Goal: Task Accomplishment & Management: Use online tool/utility

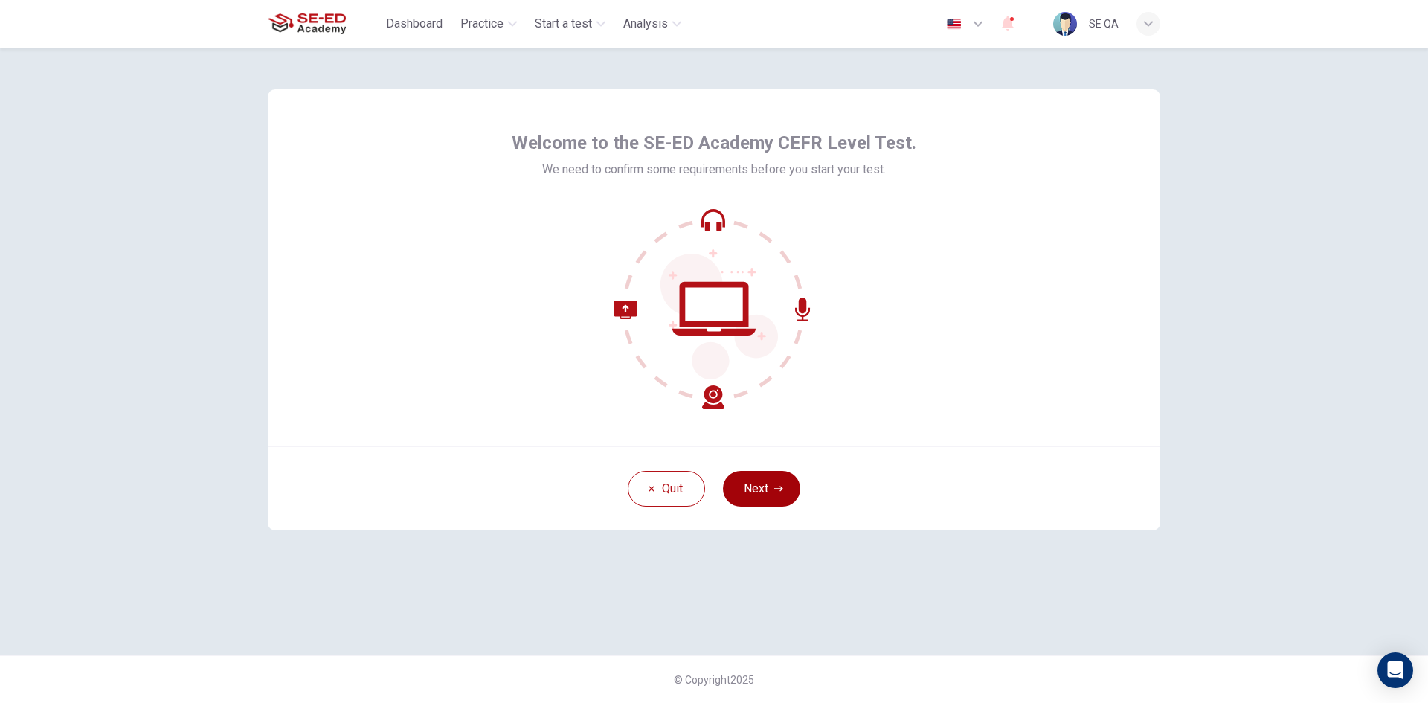
click at [762, 492] on button "Next" at bounding box center [761, 489] width 77 height 36
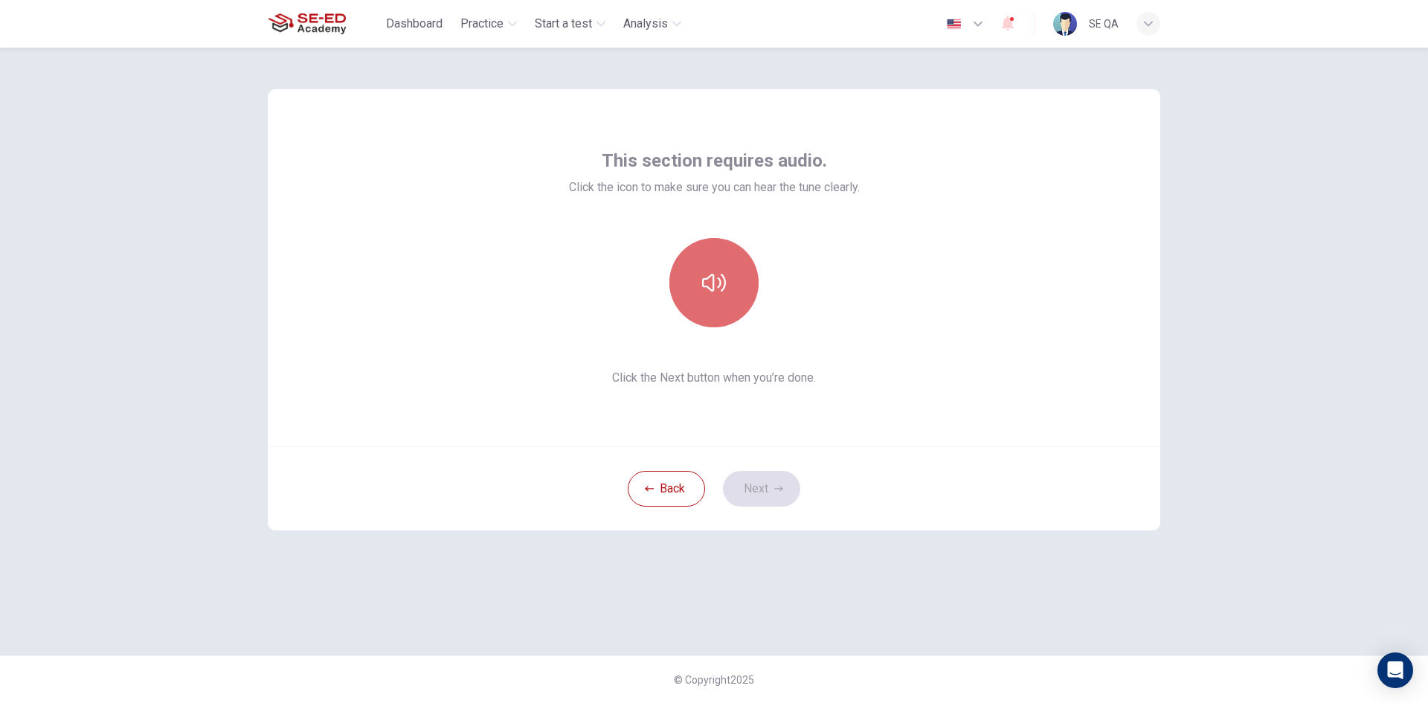
click at [719, 254] on button "button" at bounding box center [713, 282] width 89 height 89
click at [780, 487] on icon "button" at bounding box center [778, 488] width 9 height 5
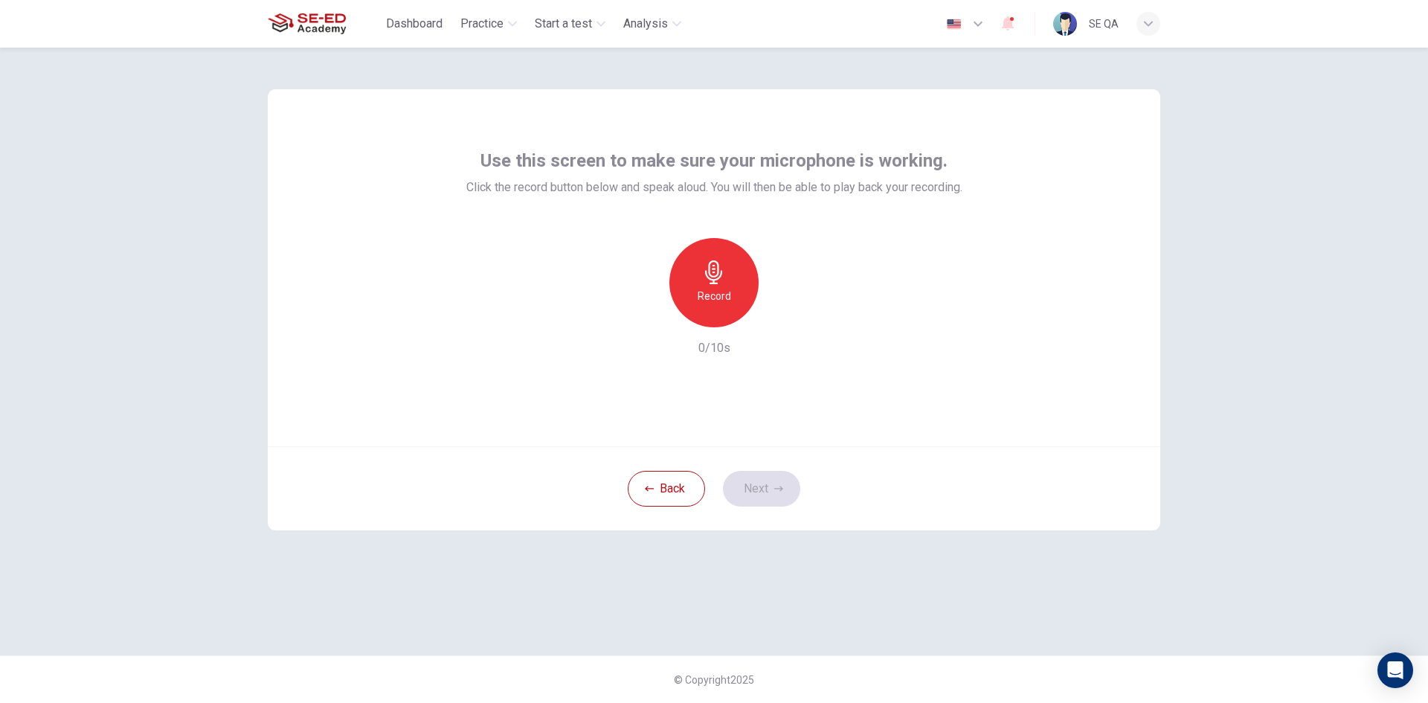
click at [710, 303] on h6 "Record" at bounding box center [714, 296] width 33 height 18
click at [710, 303] on h6 "Stop" at bounding box center [714, 296] width 22 height 18
click at [749, 490] on button "Next" at bounding box center [761, 489] width 77 height 36
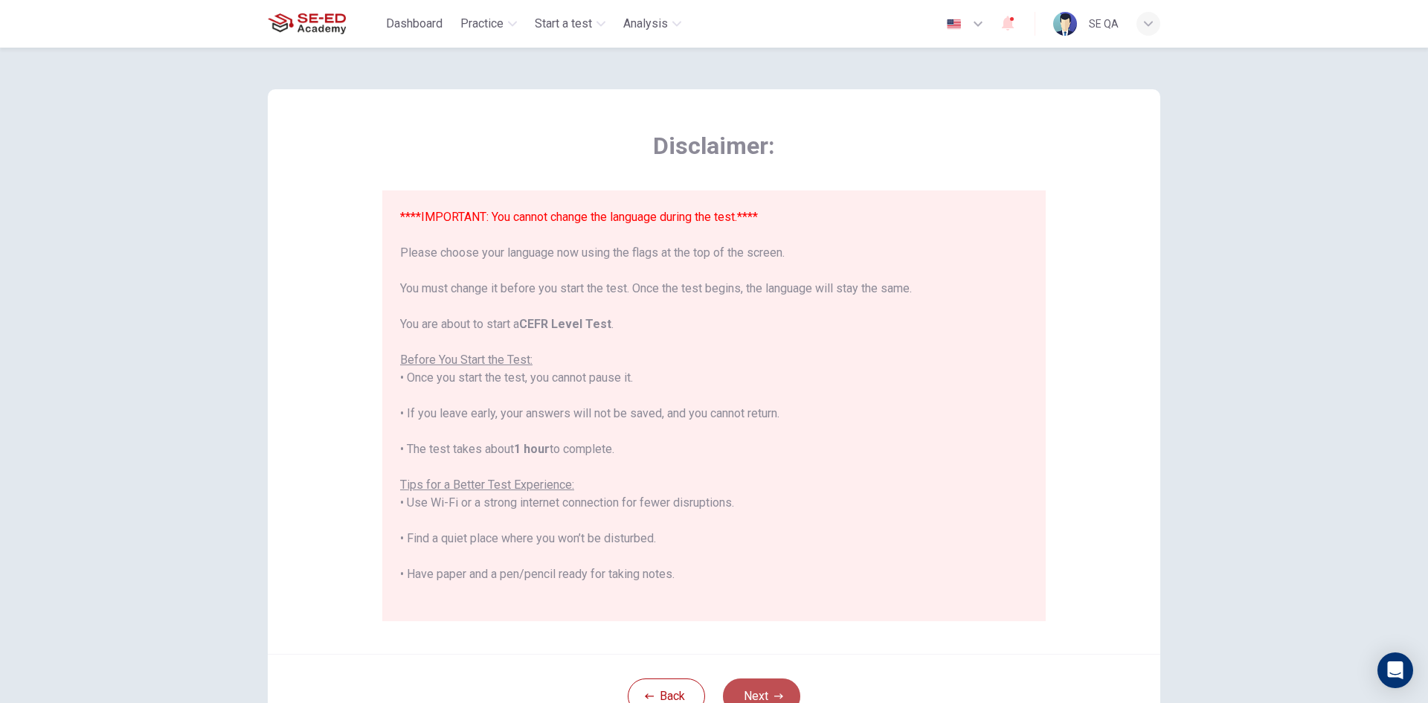
click at [765, 684] on button "Next" at bounding box center [761, 696] width 77 height 36
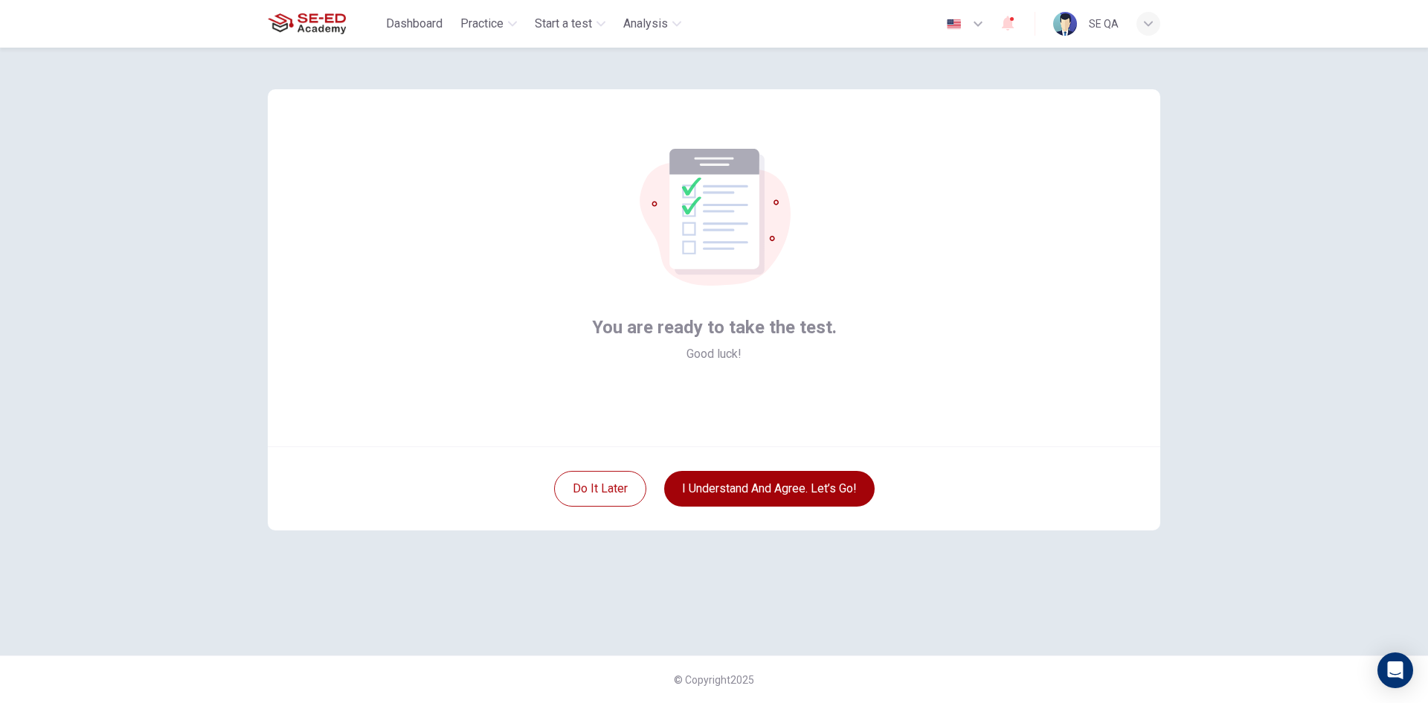
click at [773, 484] on button "I understand and agree. Let’s go!" at bounding box center [769, 489] width 210 height 36
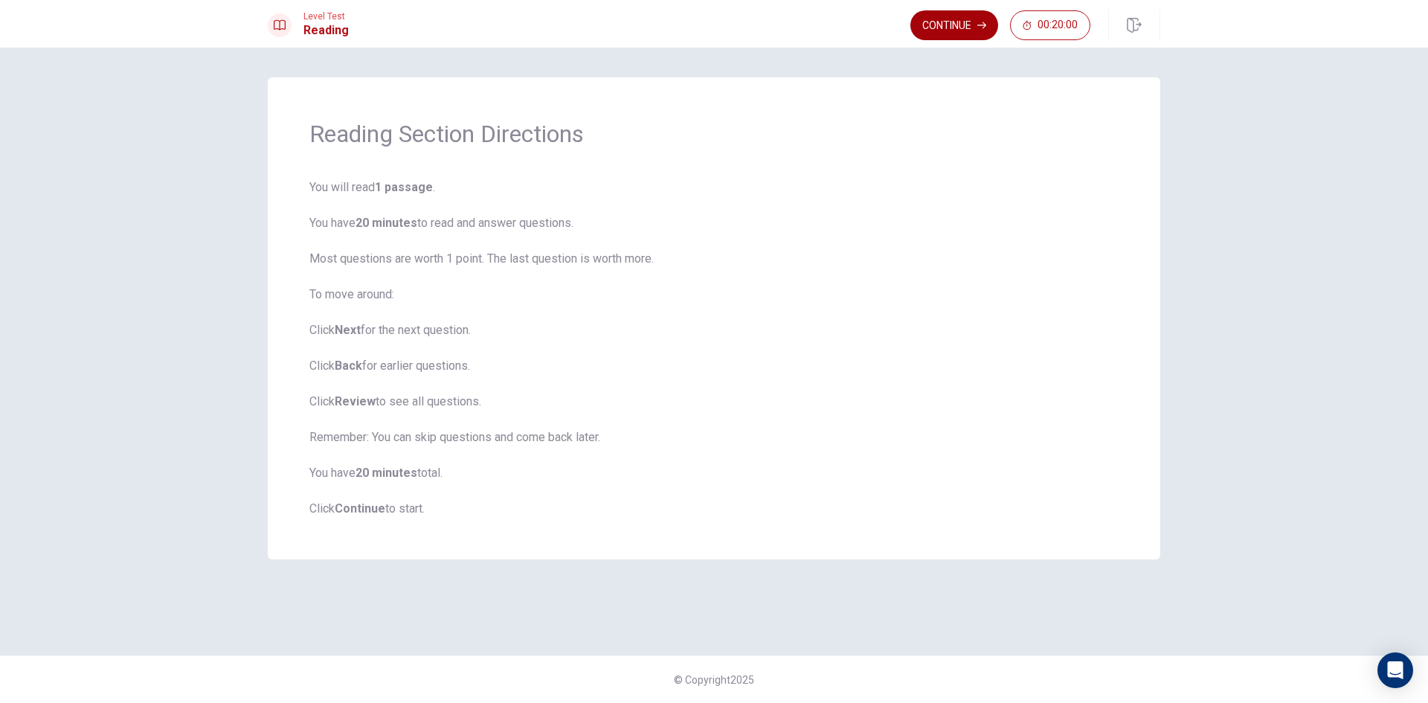
click at [936, 24] on button "Continue" at bounding box center [954, 25] width 88 height 30
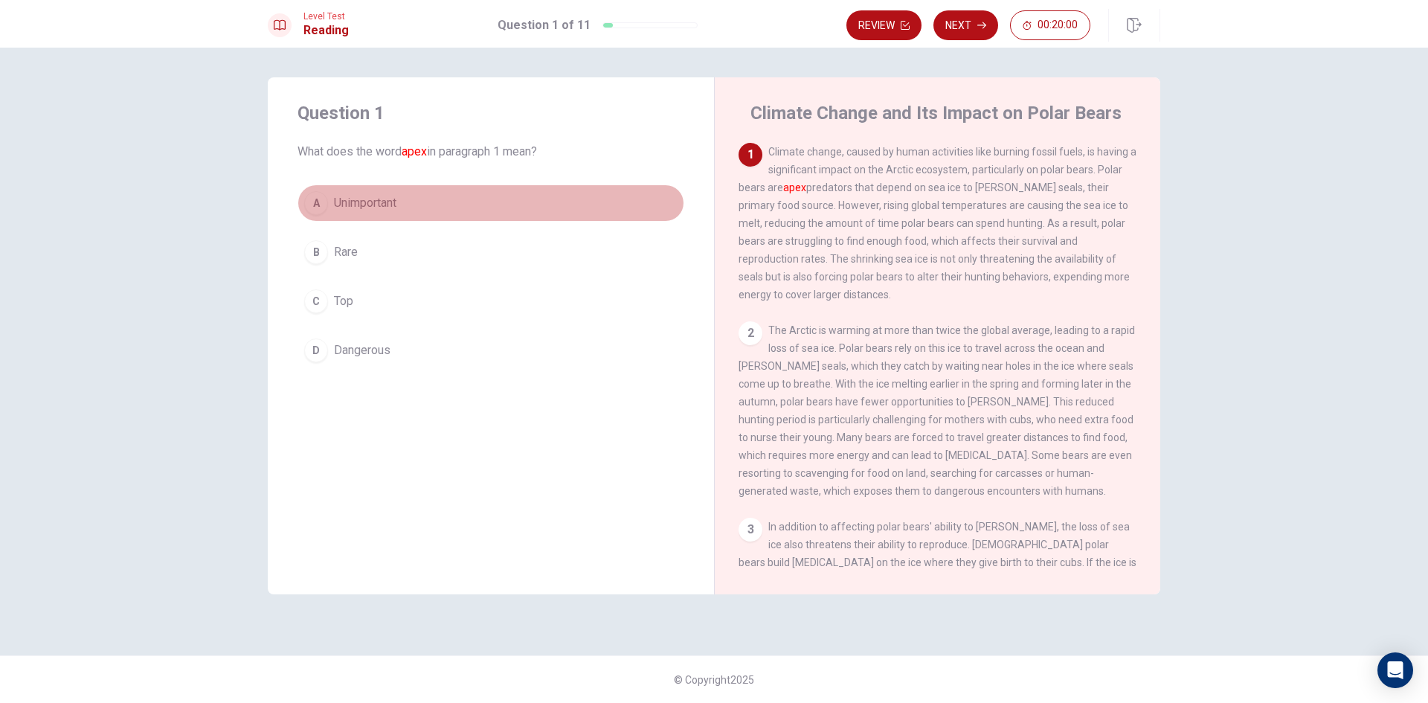
click at [527, 195] on button "A Unimportant" at bounding box center [491, 202] width 387 height 37
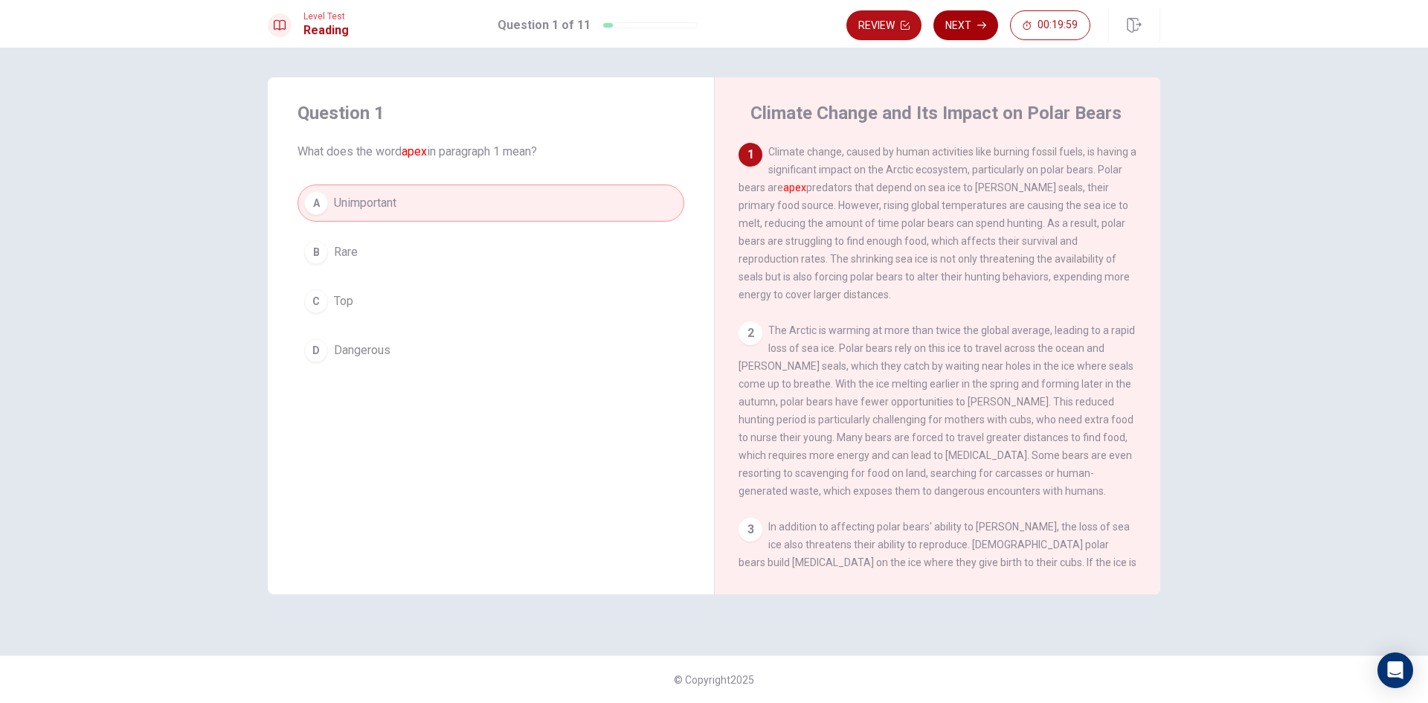
click at [971, 22] on button "Next" at bounding box center [965, 25] width 65 height 30
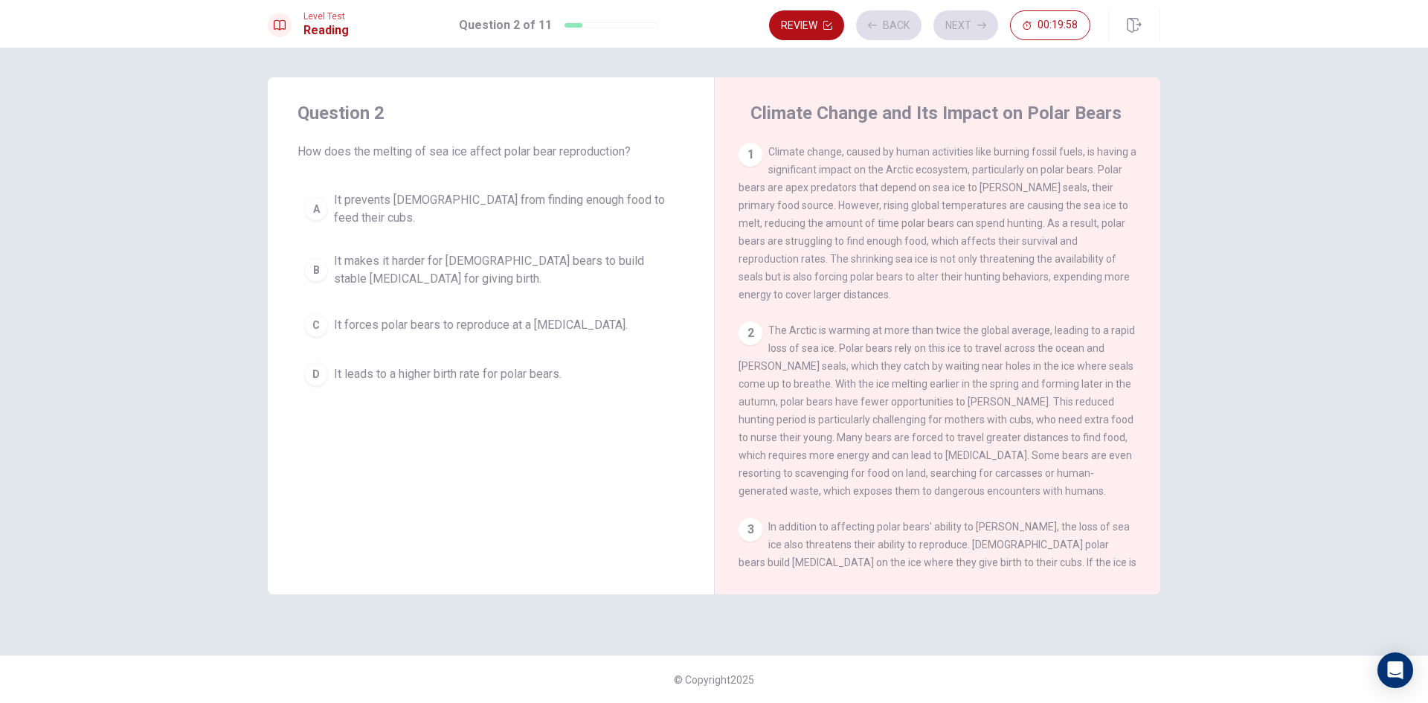
click at [530, 252] on span "It makes it harder for [DEMOGRAPHIC_DATA] bears to build stable [MEDICAL_DATA] …" at bounding box center [506, 270] width 344 height 36
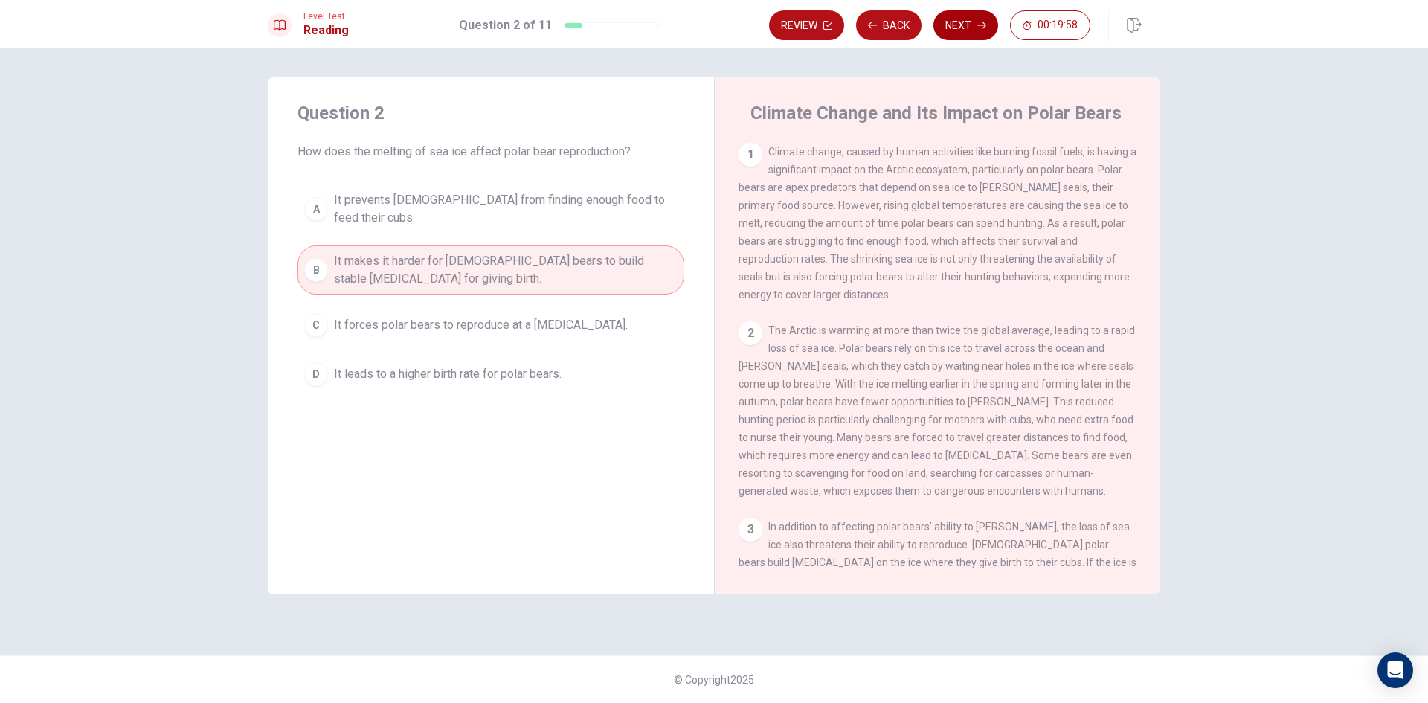
click at [972, 22] on button "Next" at bounding box center [965, 25] width 65 height 30
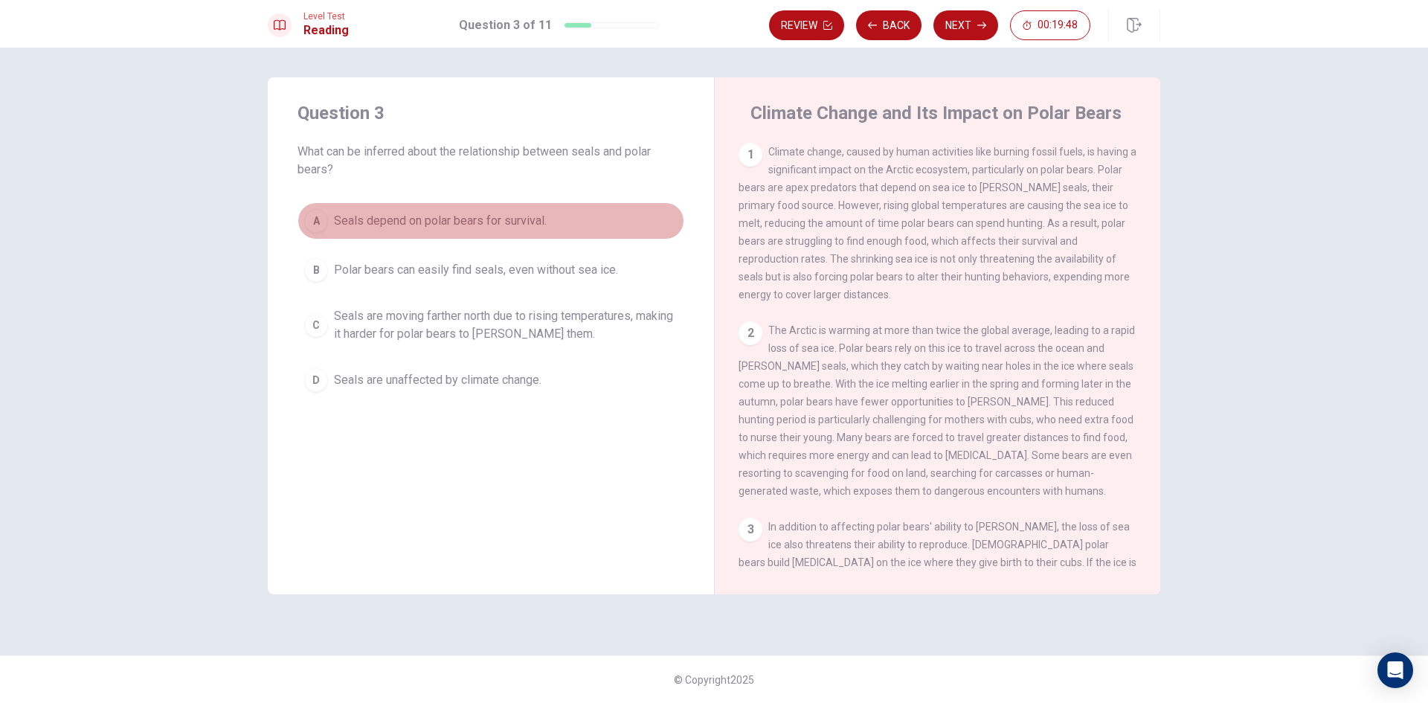
click at [576, 213] on button "A Seals depend on polar bears for survival." at bounding box center [491, 220] width 387 height 37
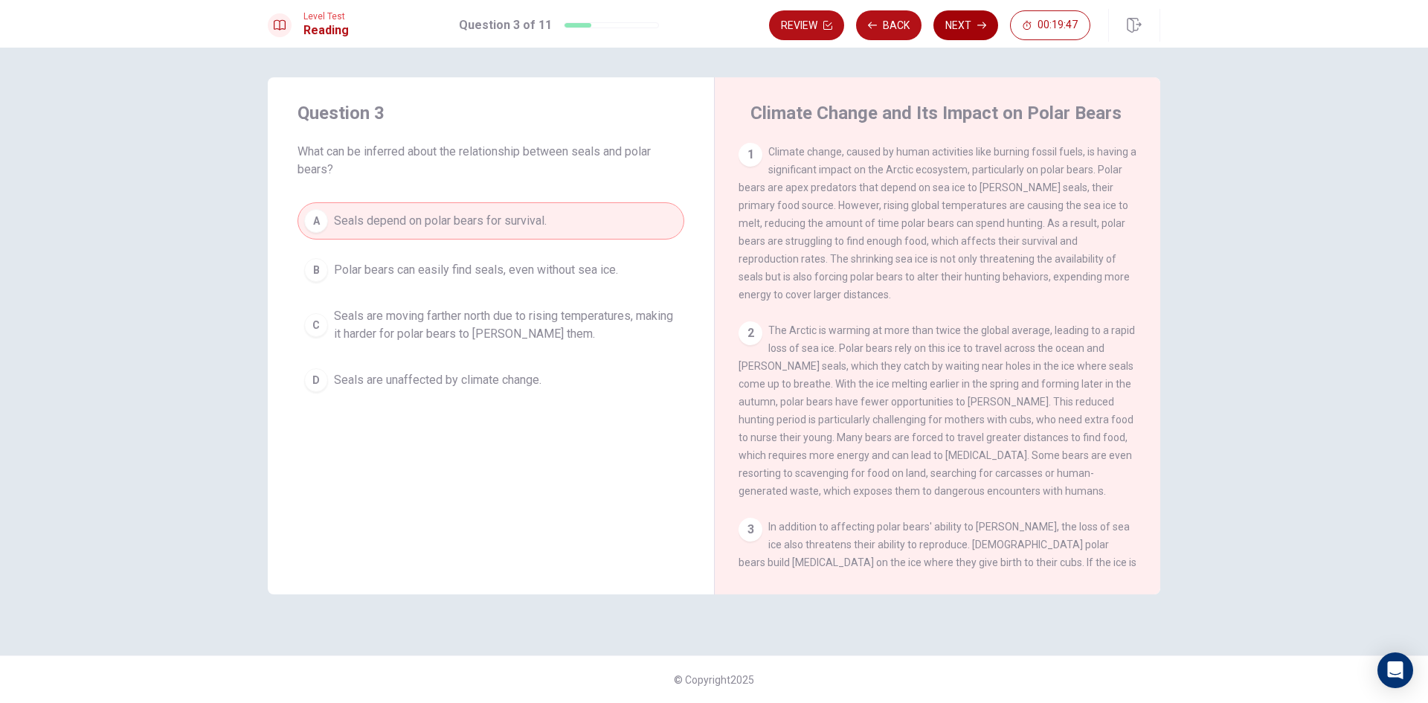
click at [951, 34] on button "Next" at bounding box center [965, 25] width 65 height 30
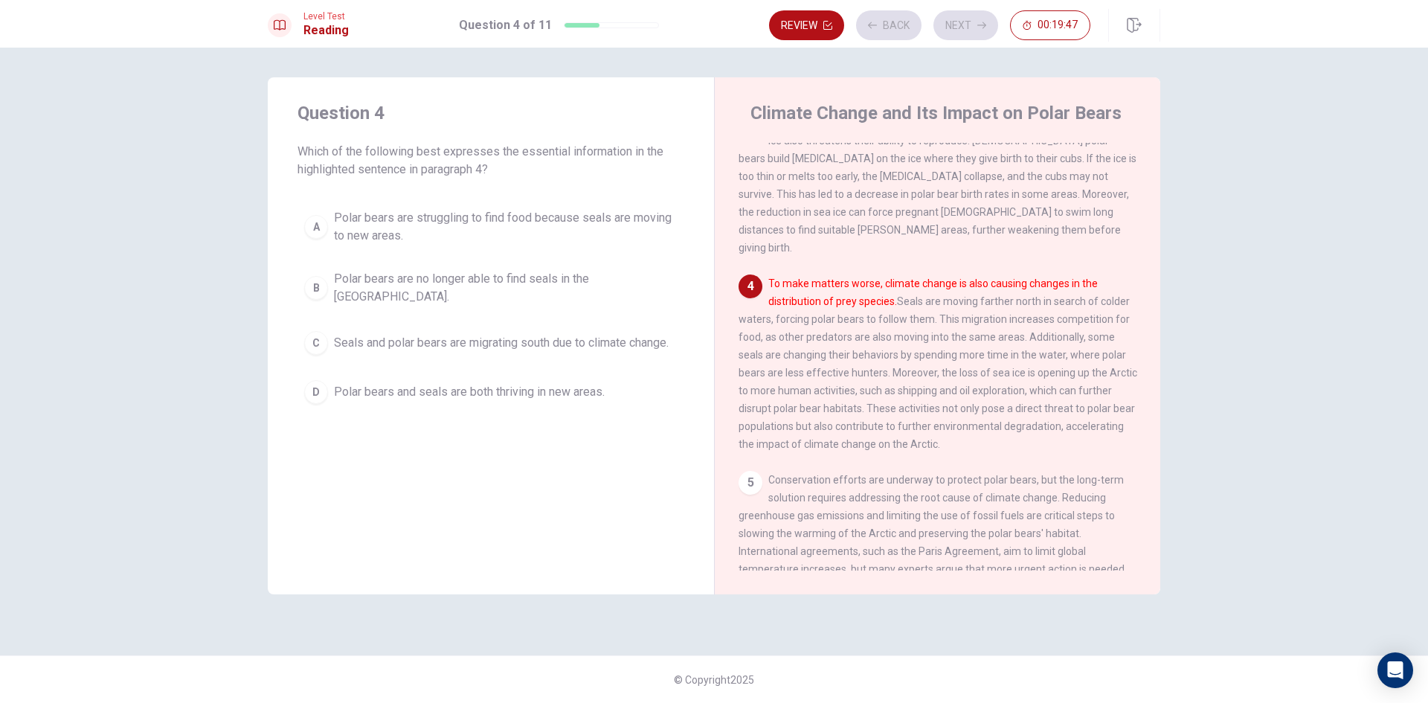
scroll to position [444, 0]
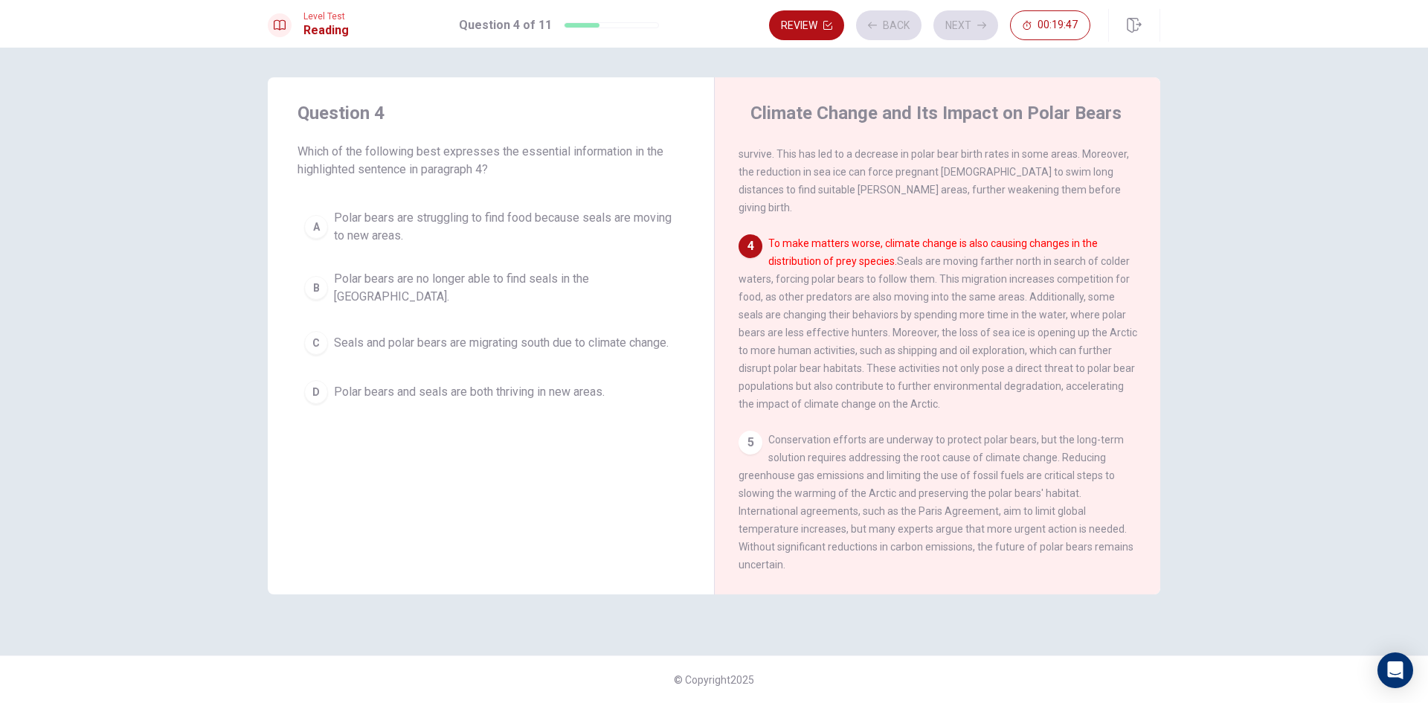
click at [605, 334] on span "Seals and polar bears are migrating south due to climate change." at bounding box center [501, 343] width 335 height 18
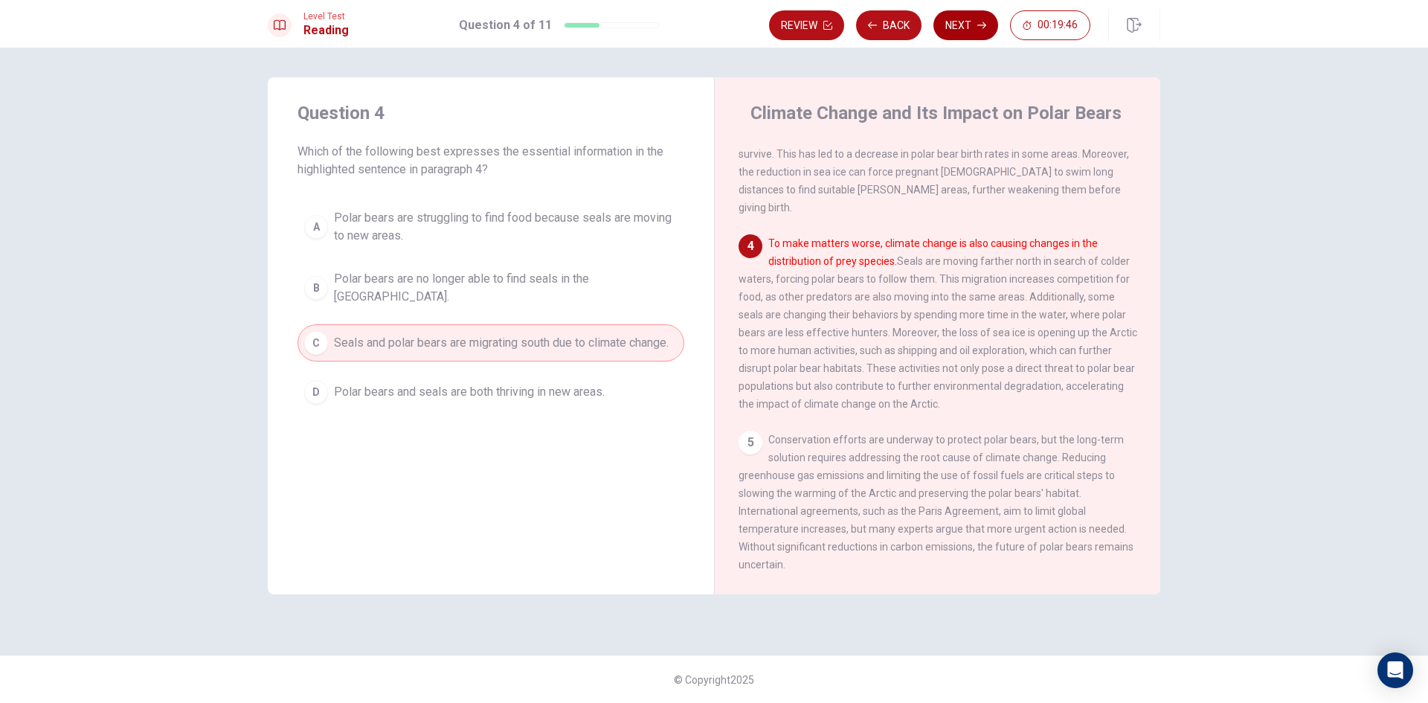
click at [949, 25] on button "Next" at bounding box center [965, 25] width 65 height 30
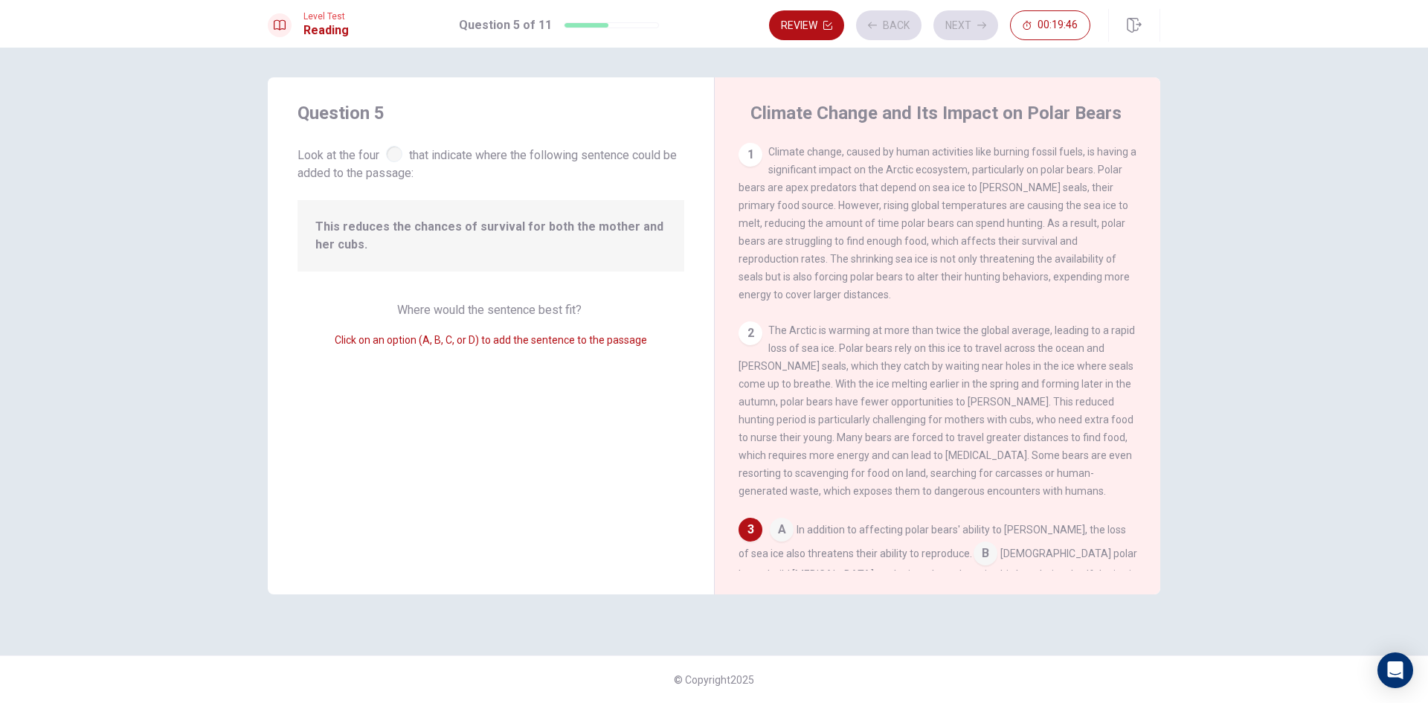
scroll to position [259, 0]
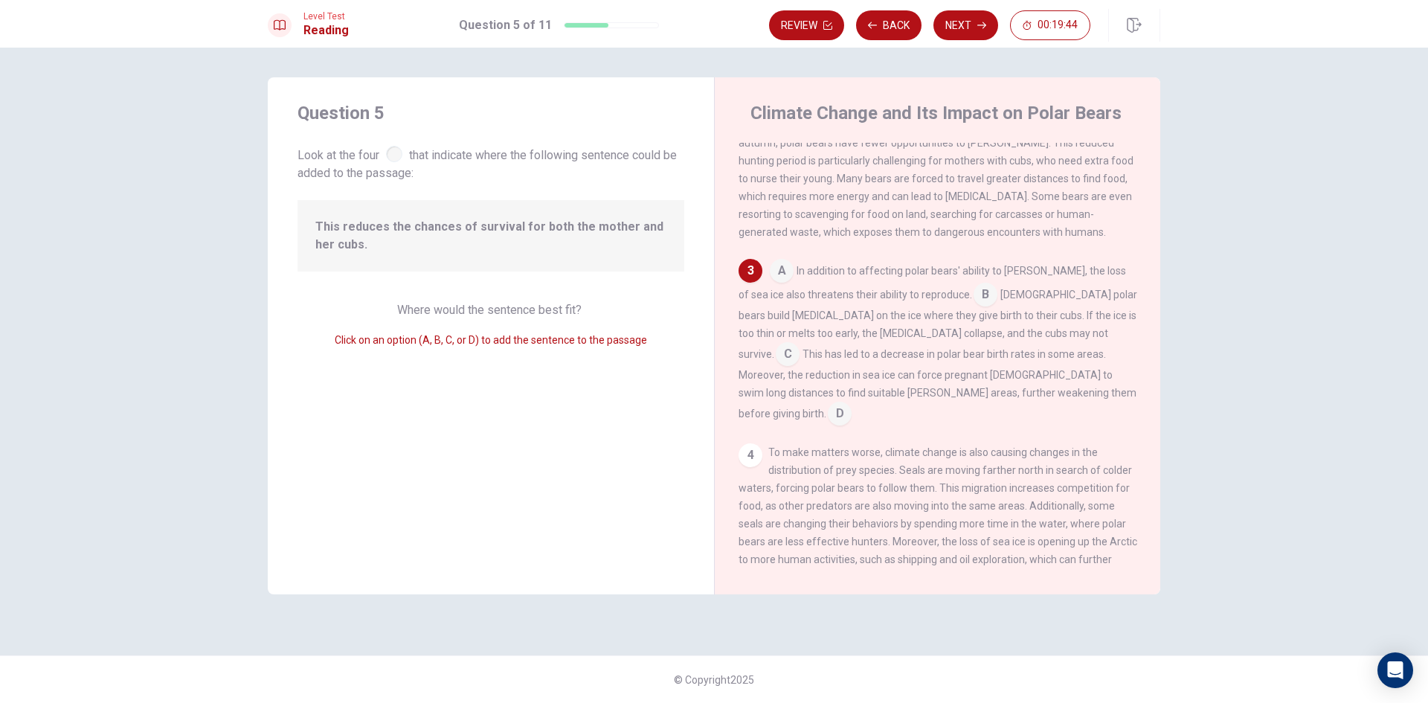
click at [800, 353] on input at bounding box center [788, 356] width 24 height 24
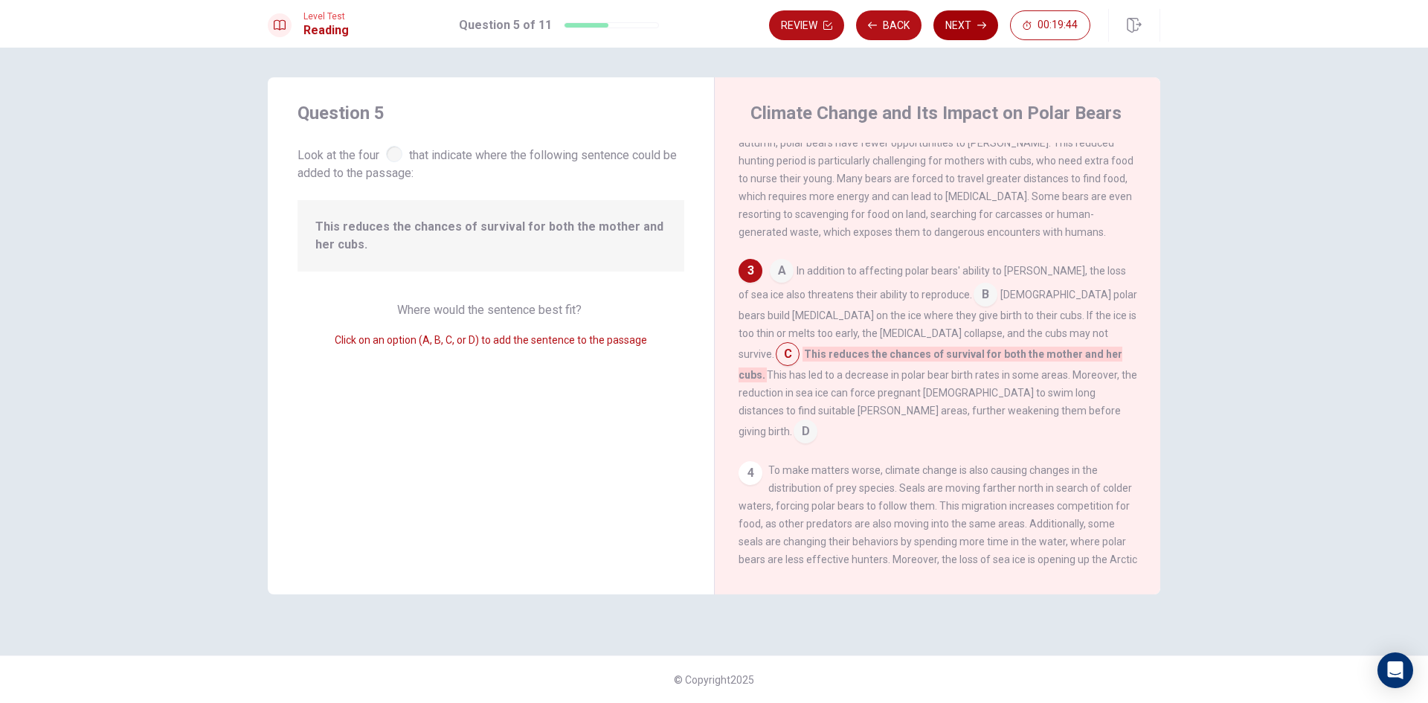
click at [957, 22] on button "Next" at bounding box center [965, 25] width 65 height 30
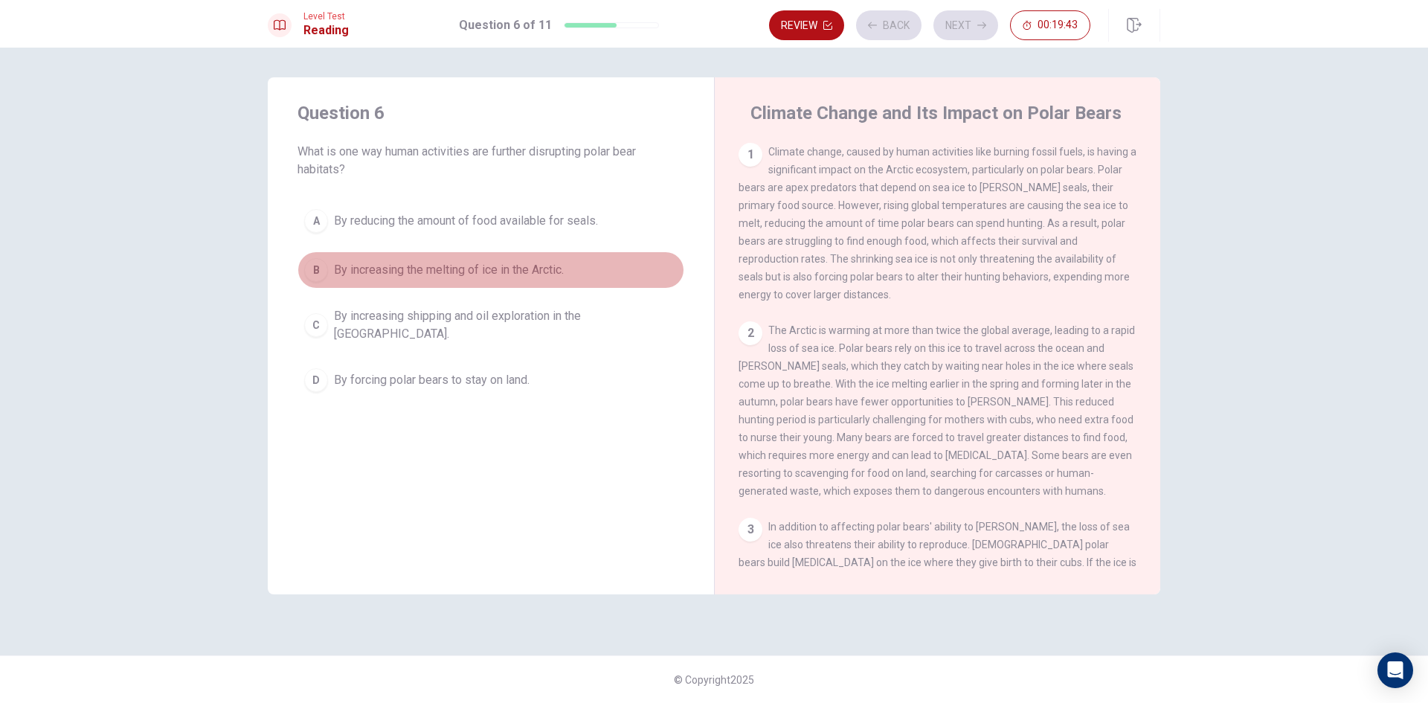
drag, startPoint x: 503, startPoint y: 266, endPoint x: 954, endPoint y: 148, distance: 465.8
click at [504, 266] on span "By increasing the melting of ice in the Arctic." at bounding box center [449, 270] width 230 height 18
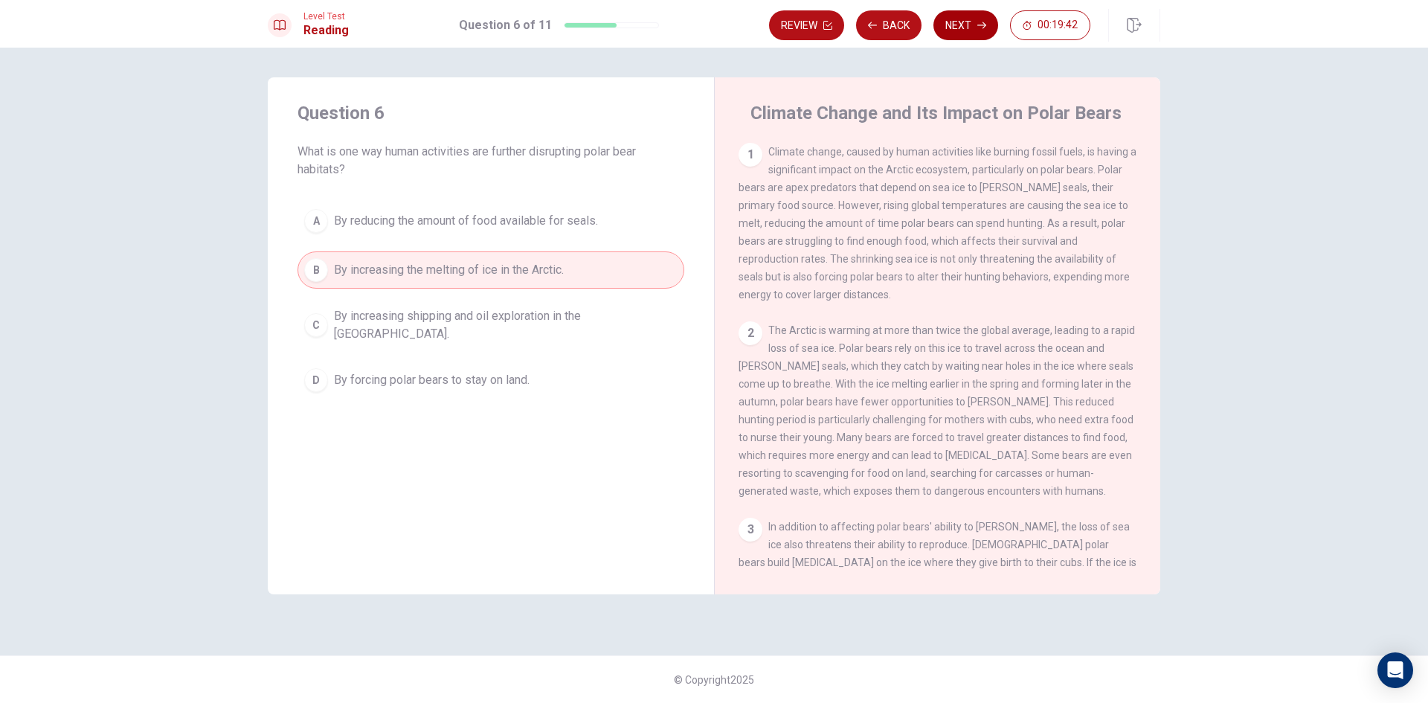
click at [966, 31] on button "Next" at bounding box center [965, 25] width 65 height 30
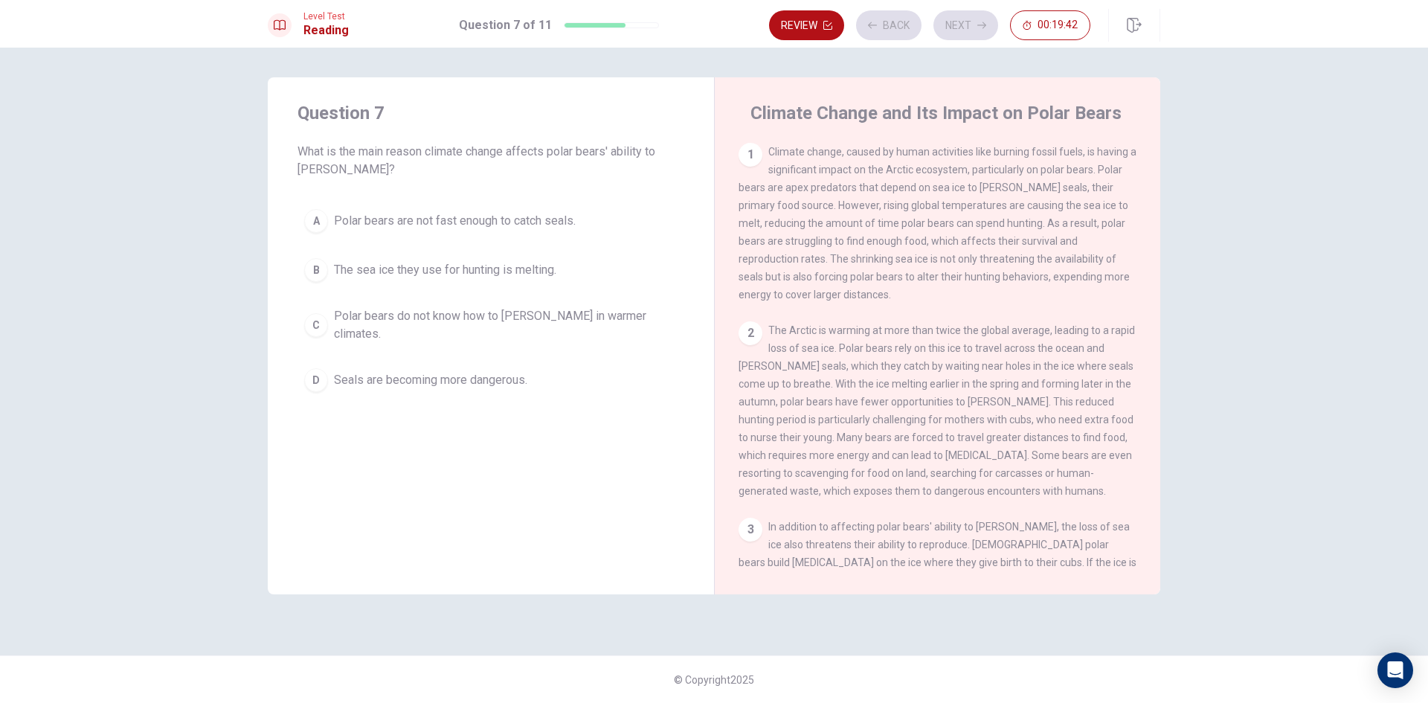
click at [606, 230] on button "A Polar bears are not fast enough to catch seals." at bounding box center [491, 220] width 387 height 37
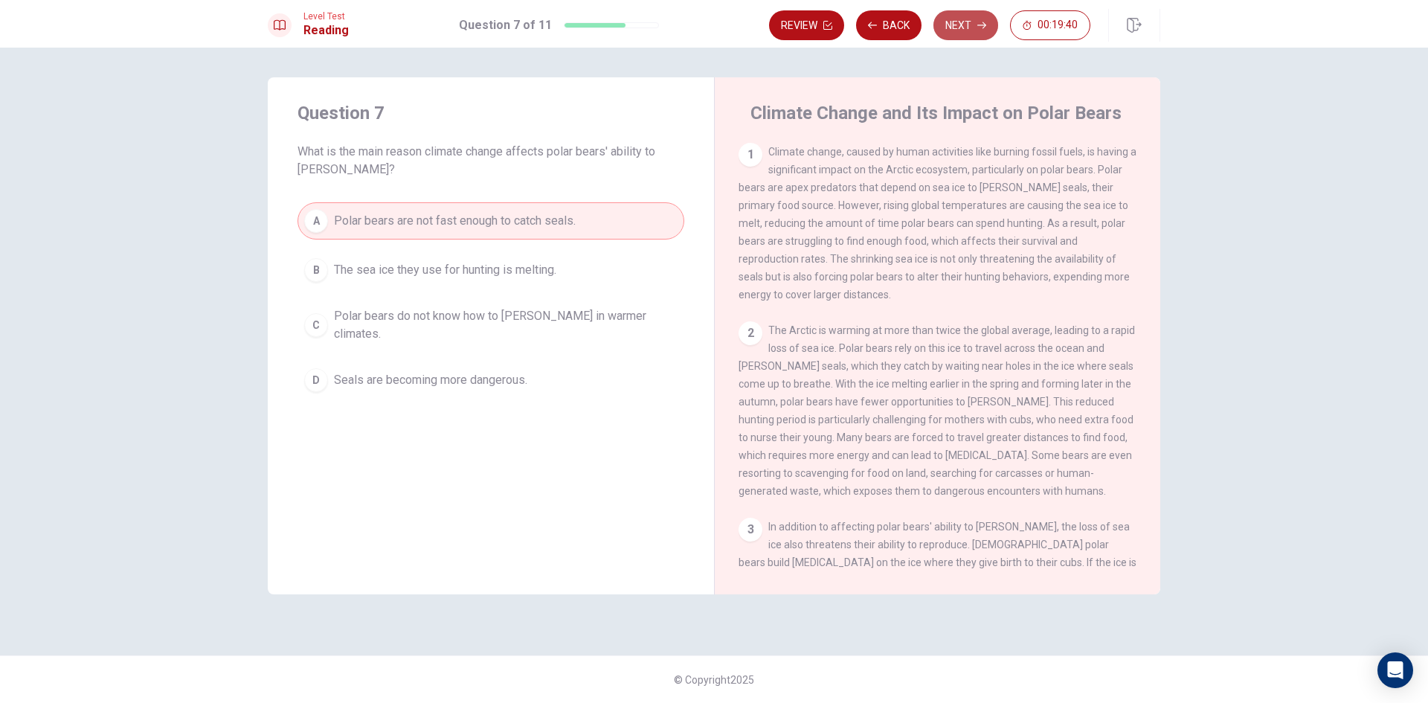
click at [953, 36] on button "Next" at bounding box center [965, 25] width 65 height 30
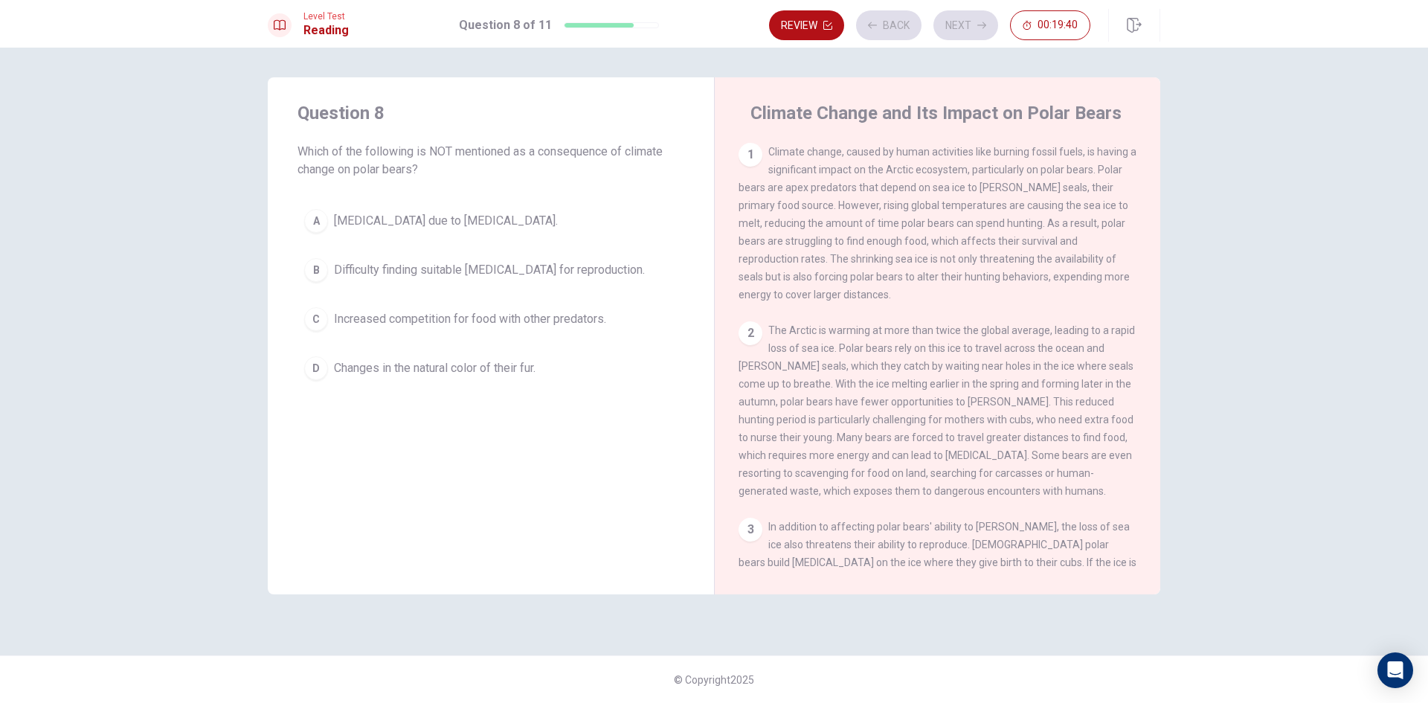
click at [614, 316] on button "C Increased competition for food with other predators." at bounding box center [491, 318] width 387 height 37
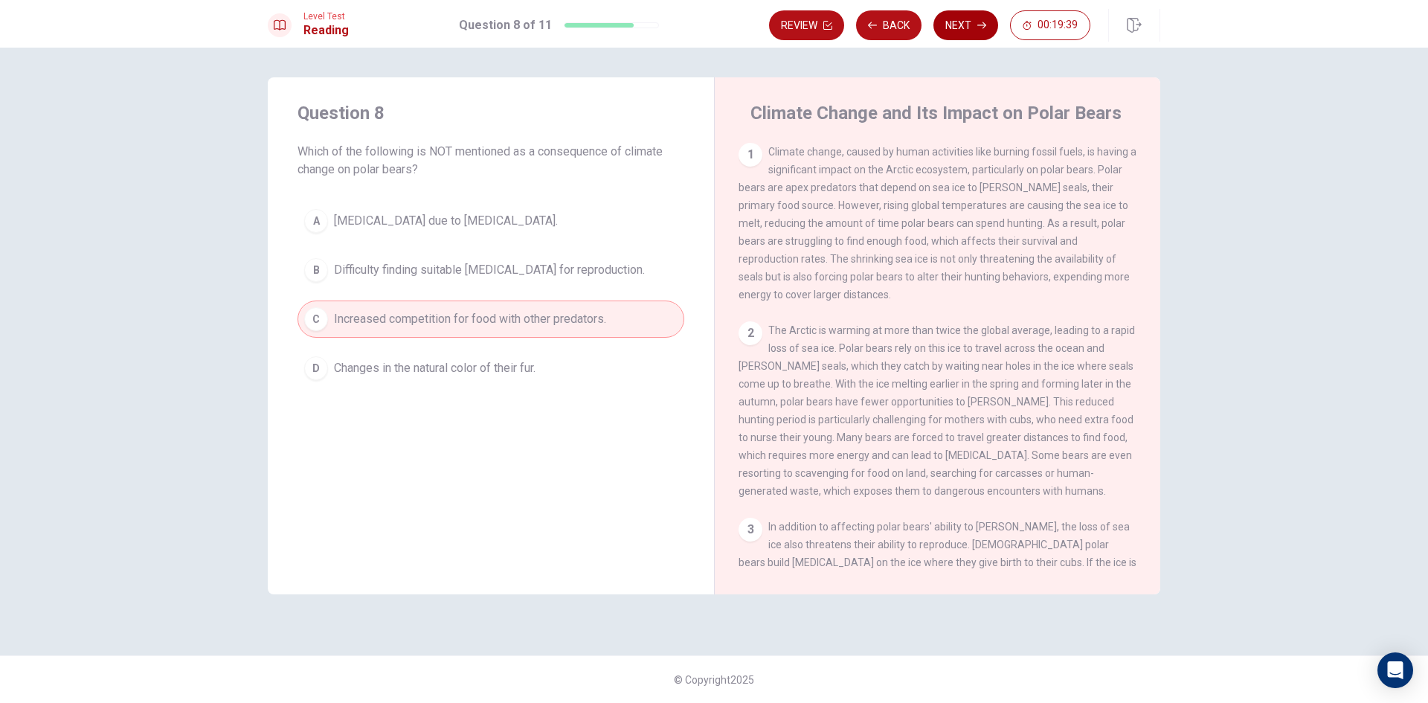
click at [954, 30] on button "Next" at bounding box center [965, 25] width 65 height 30
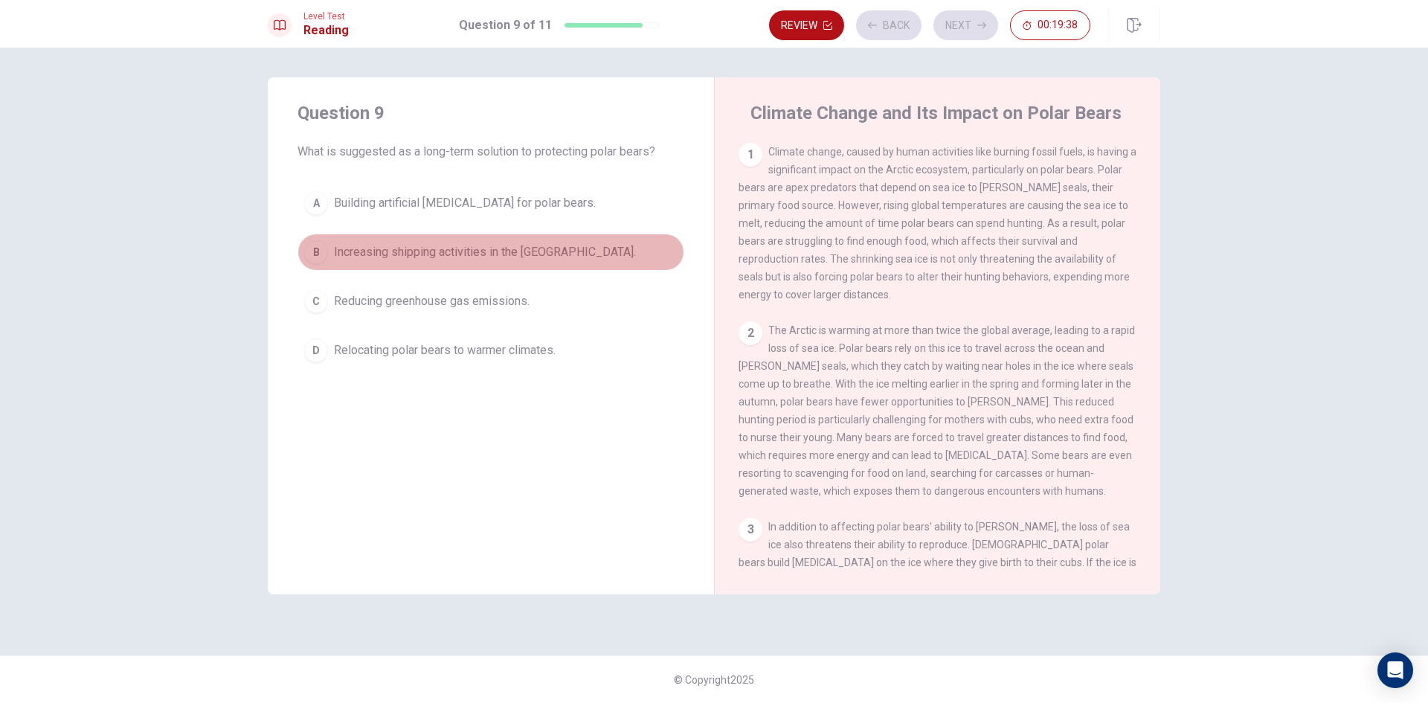
click at [538, 258] on span "Increasing shipping activities in the [GEOGRAPHIC_DATA]." at bounding box center [485, 252] width 302 height 18
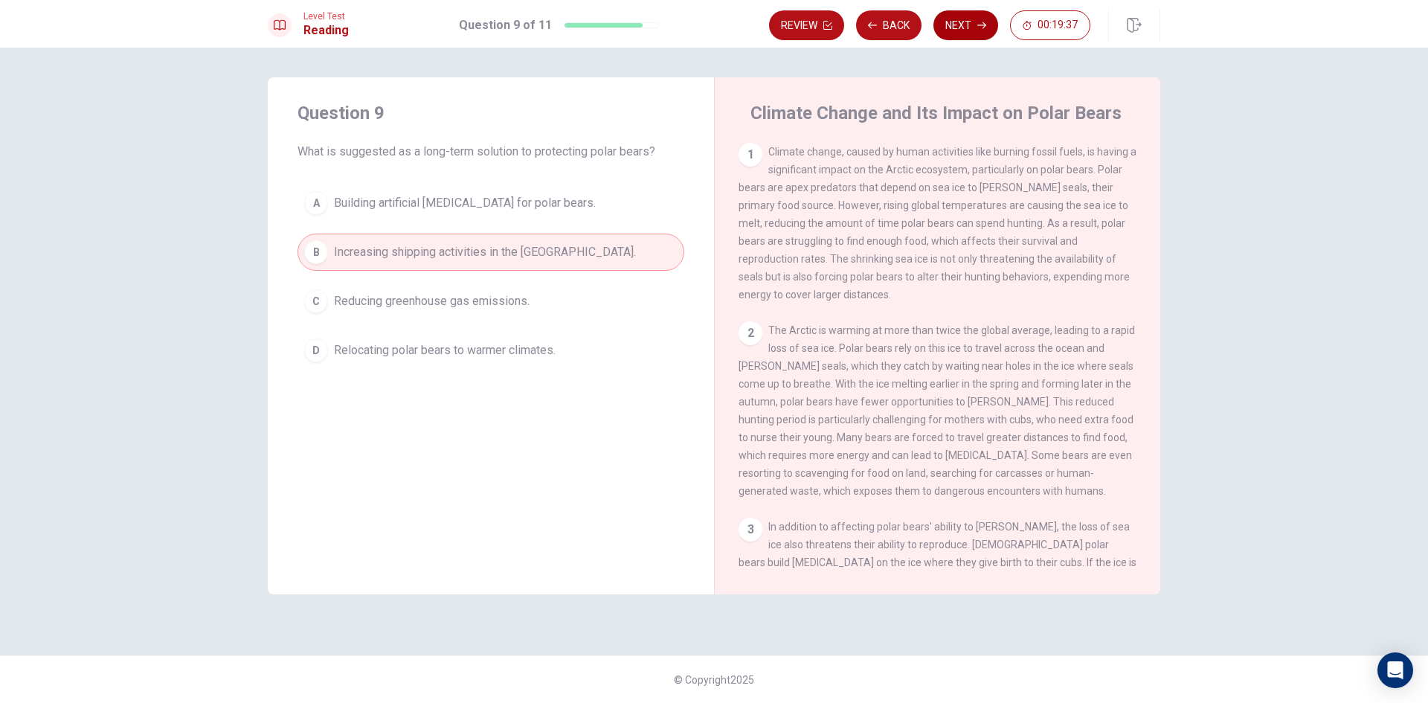
click at [952, 36] on button "Next" at bounding box center [965, 25] width 65 height 30
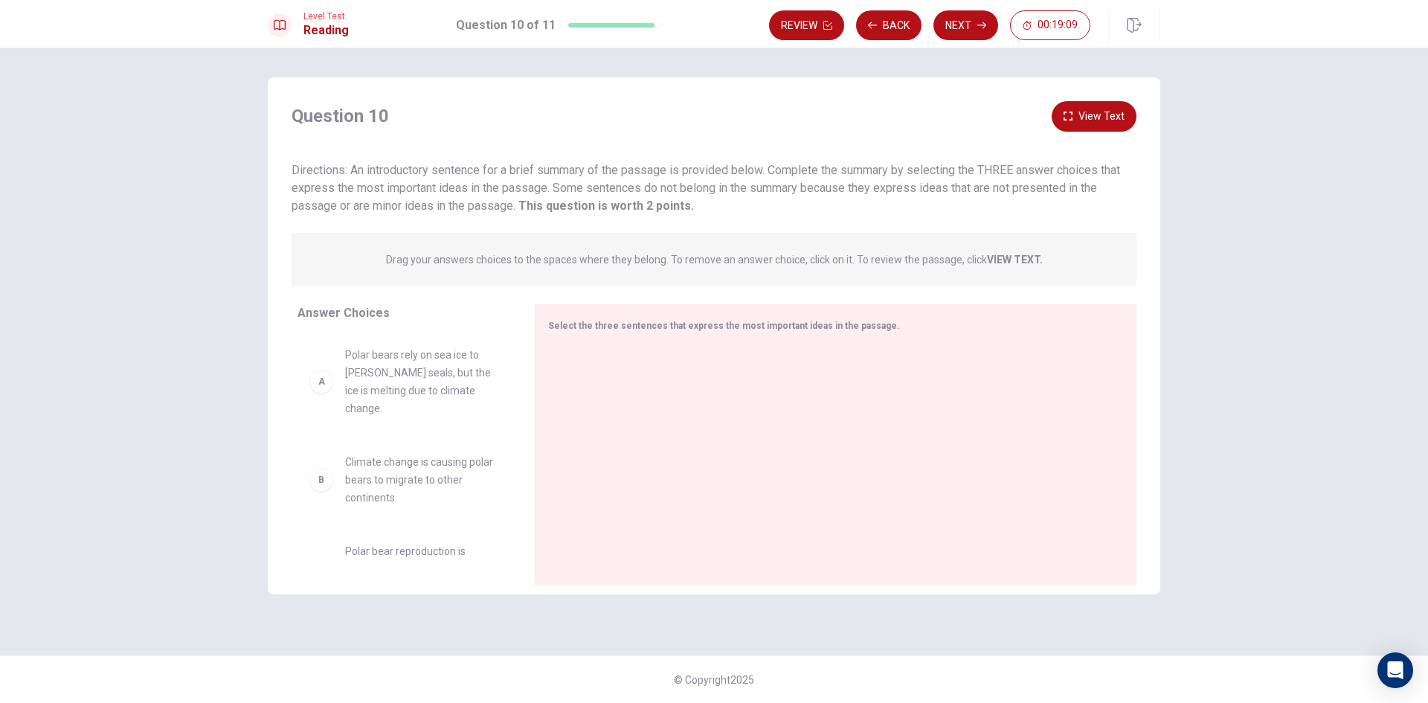
click at [1066, 116] on icon "button" at bounding box center [1068, 116] width 9 height 9
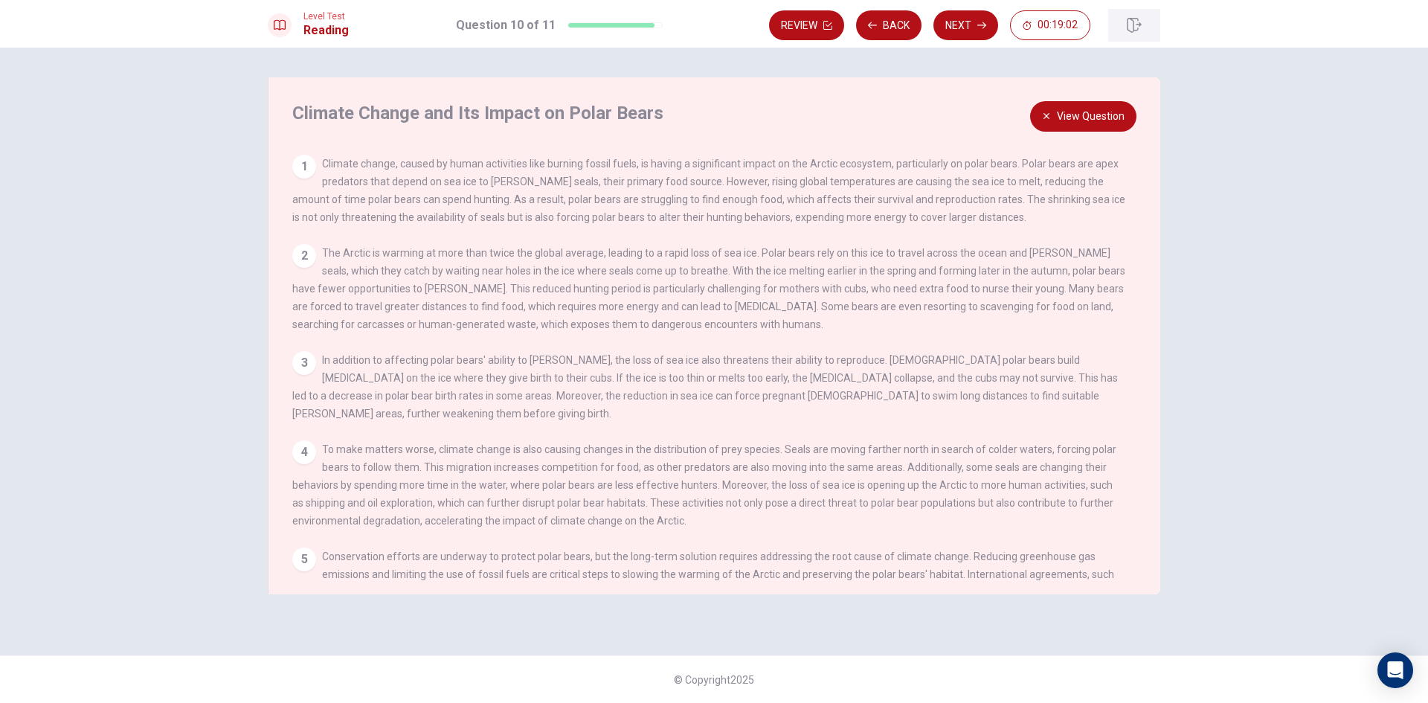
click at [1131, 27] on icon "button" at bounding box center [1134, 25] width 15 height 15
